Goal: Task Accomplishment & Management: Use online tool/utility

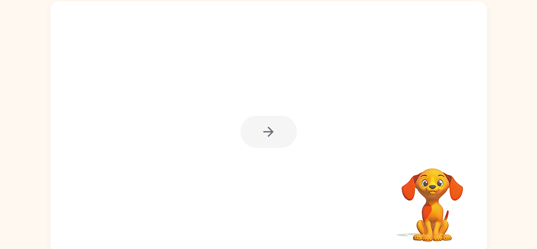
scroll to position [60, 0]
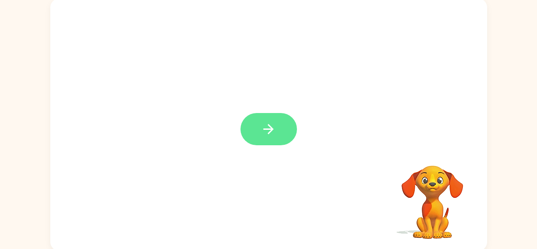
click at [280, 122] on button "button" at bounding box center [268, 129] width 56 height 32
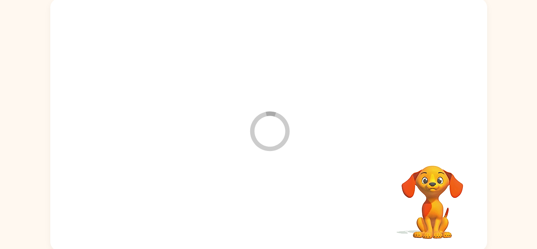
click at [281, 200] on div at bounding box center [268, 206] width 419 height 72
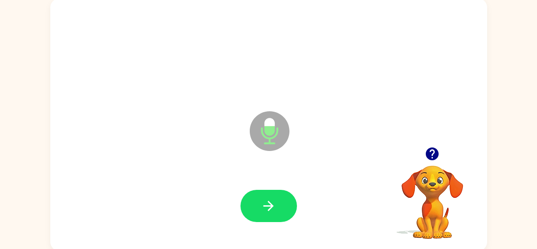
click at [436, 152] on icon "button" at bounding box center [432, 153] width 13 height 13
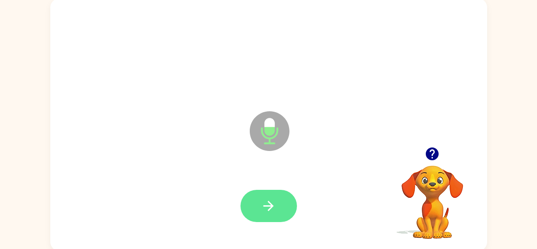
click at [283, 200] on button "button" at bounding box center [268, 206] width 56 height 32
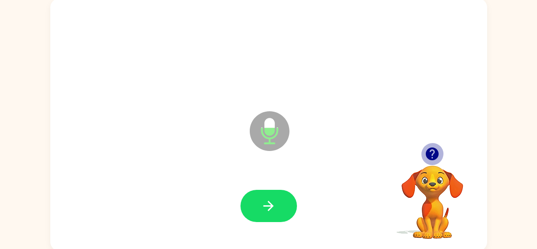
click at [436, 151] on icon "button" at bounding box center [432, 153] width 13 height 13
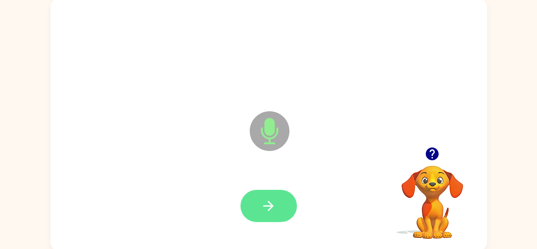
click at [286, 199] on button "button" at bounding box center [268, 206] width 56 height 32
click at [284, 203] on button "button" at bounding box center [268, 206] width 56 height 32
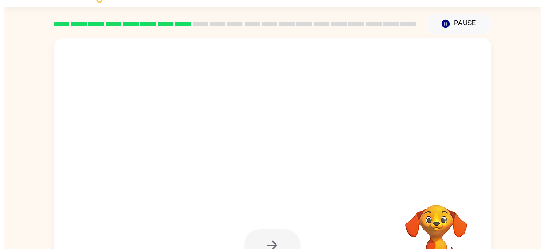
scroll to position [0, 0]
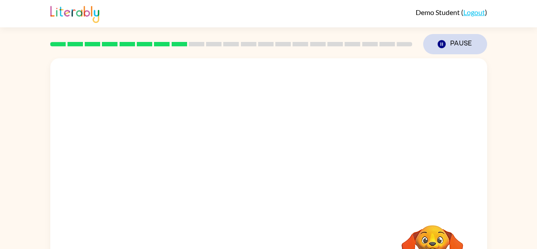
click at [445, 42] on icon "button" at bounding box center [441, 44] width 8 height 8
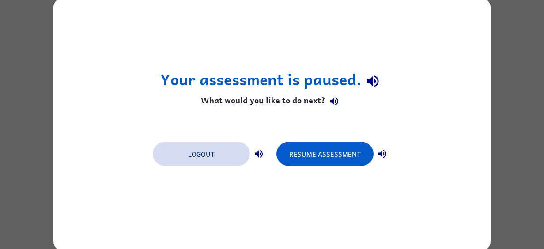
click at [211, 150] on button "Logout" at bounding box center [201, 154] width 97 height 24
